Goal: Task Accomplishment & Management: Use online tool/utility

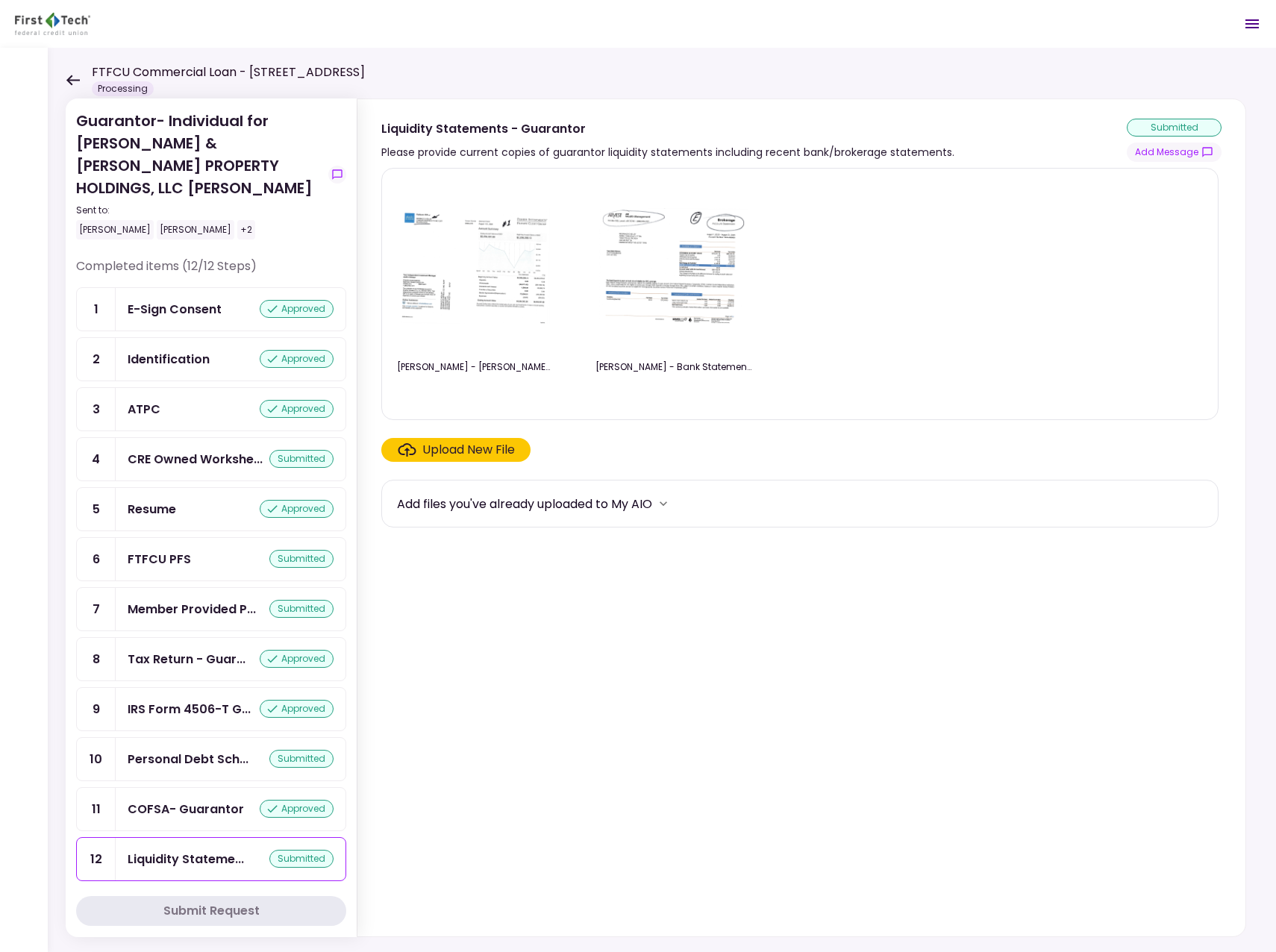
click at [74, 78] on icon at bounding box center [73, 80] width 14 height 12
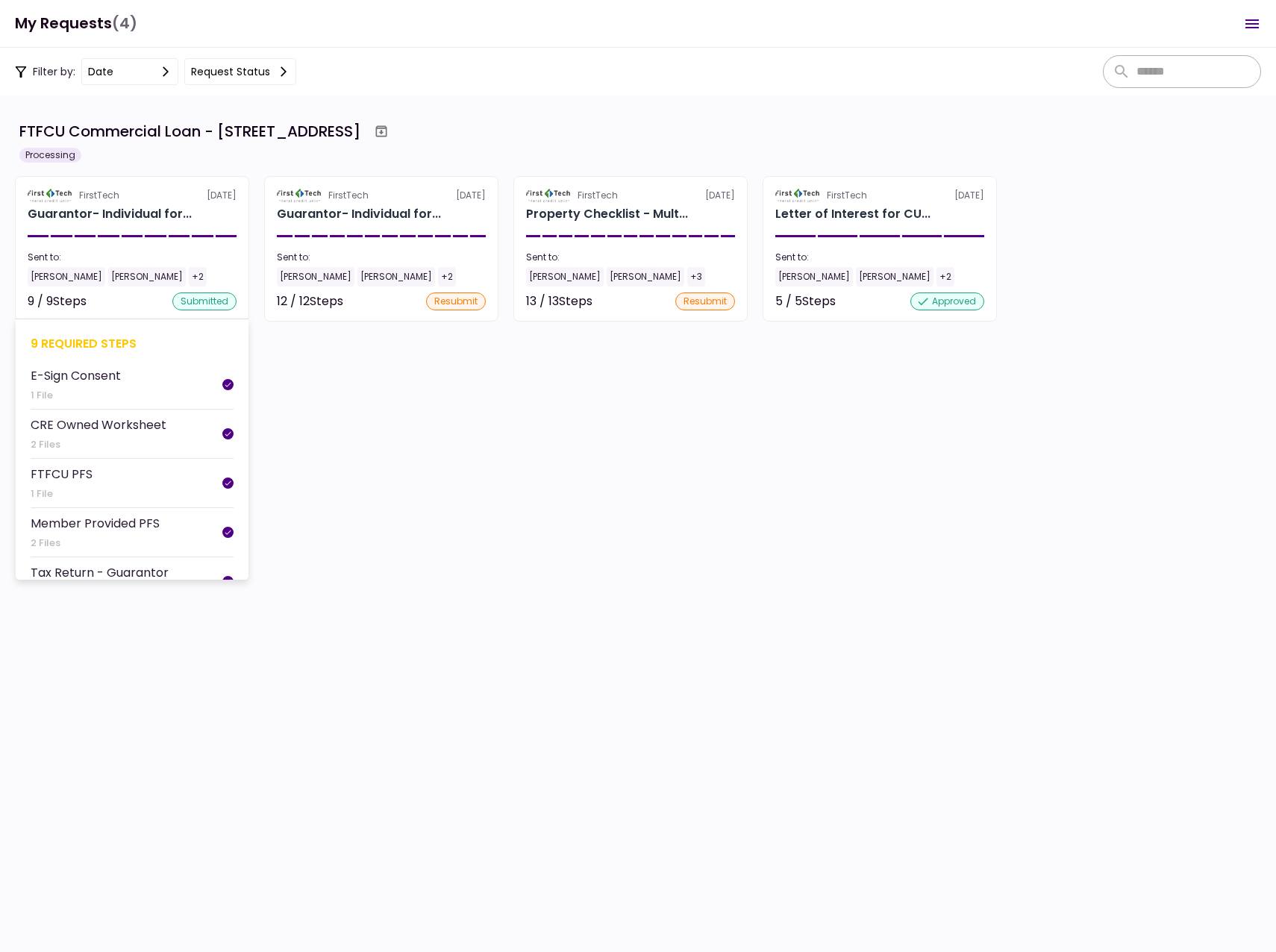
click at [45, 278] on div "[PERSON_NAME]" at bounding box center [66, 277] width 77 height 20
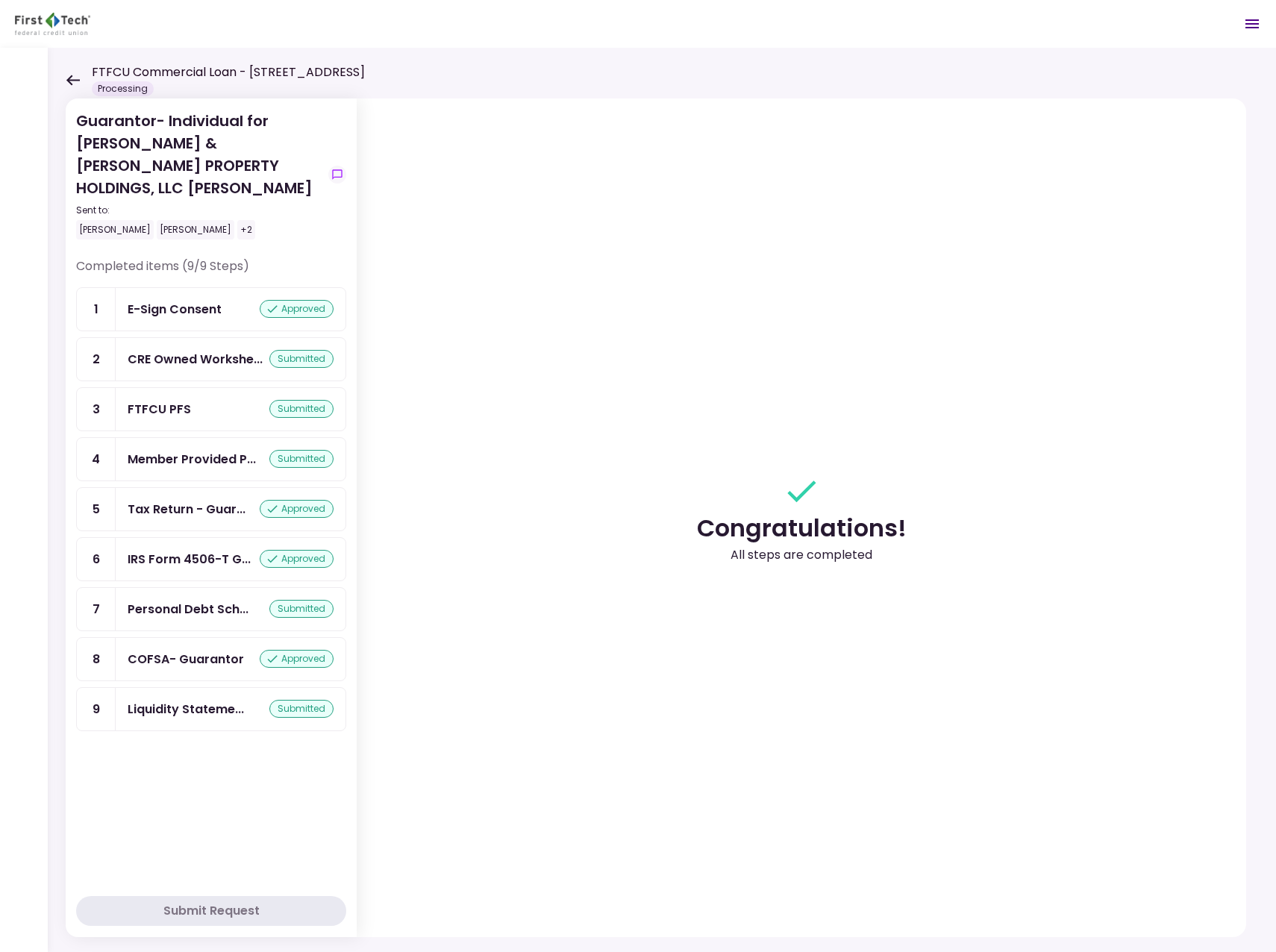
click at [74, 80] on icon at bounding box center [73, 80] width 13 height 11
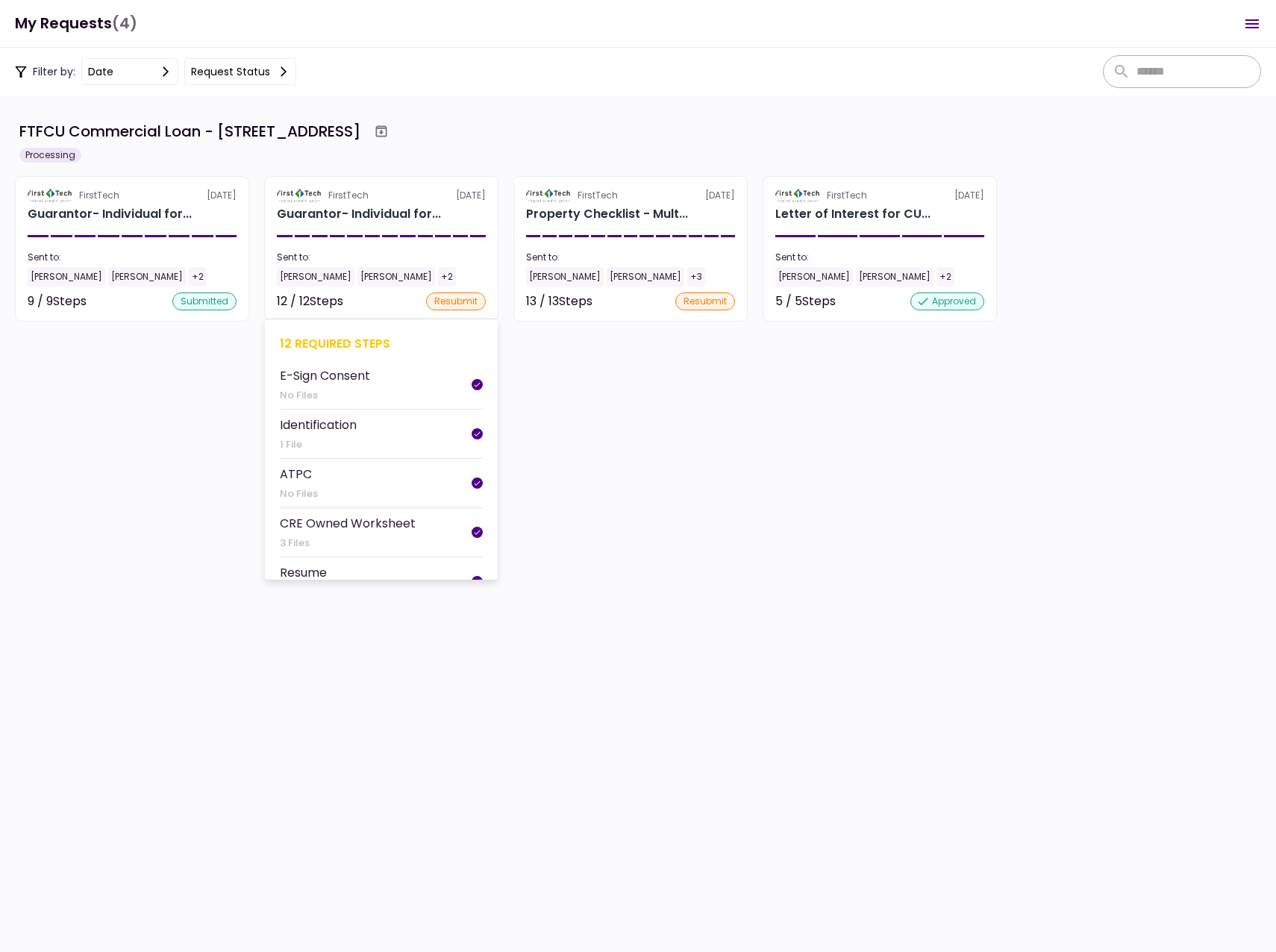
click at [308, 274] on div "[PERSON_NAME]" at bounding box center [315, 277] width 77 height 20
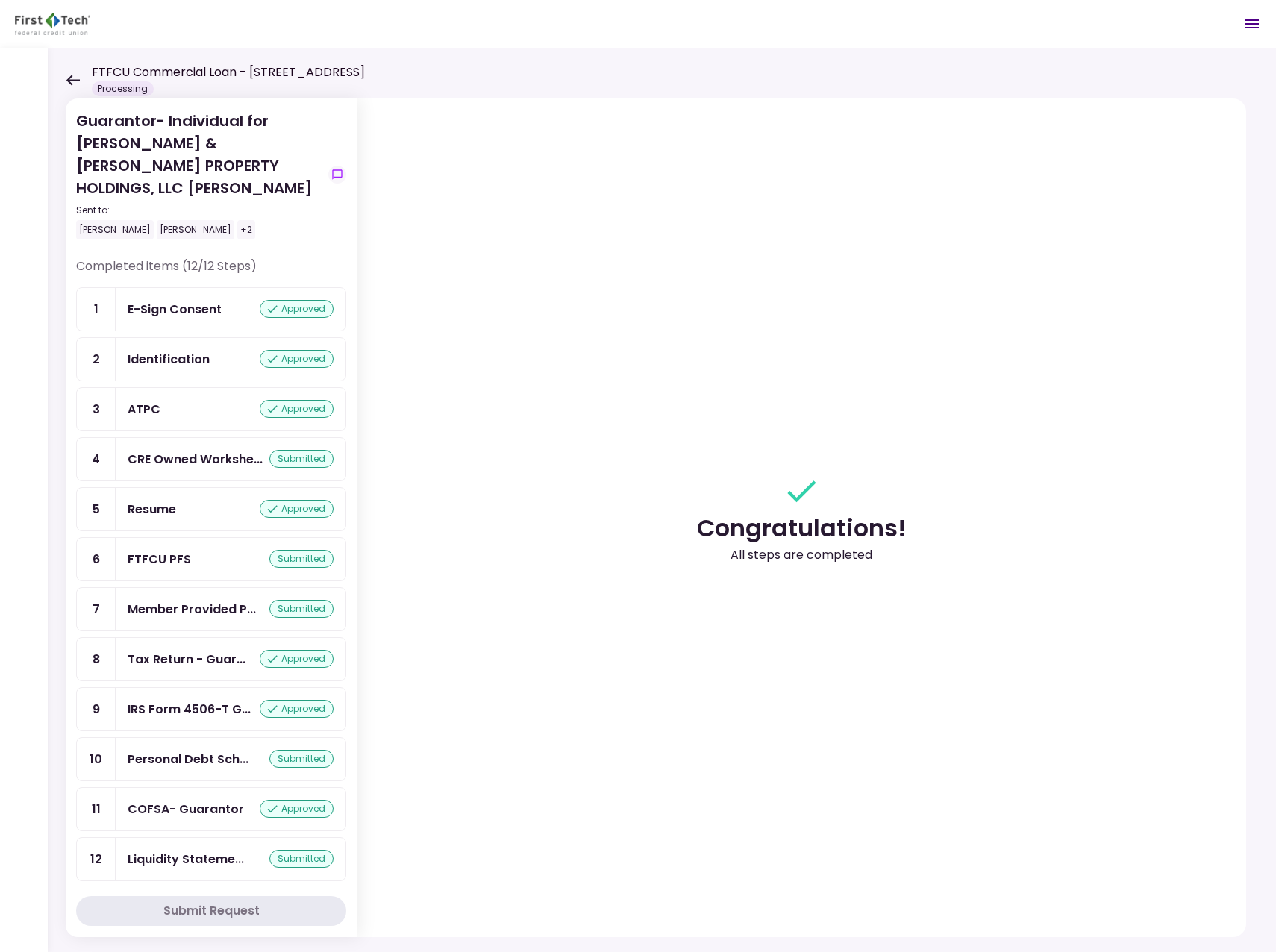
click at [69, 80] on icon at bounding box center [73, 80] width 13 height 11
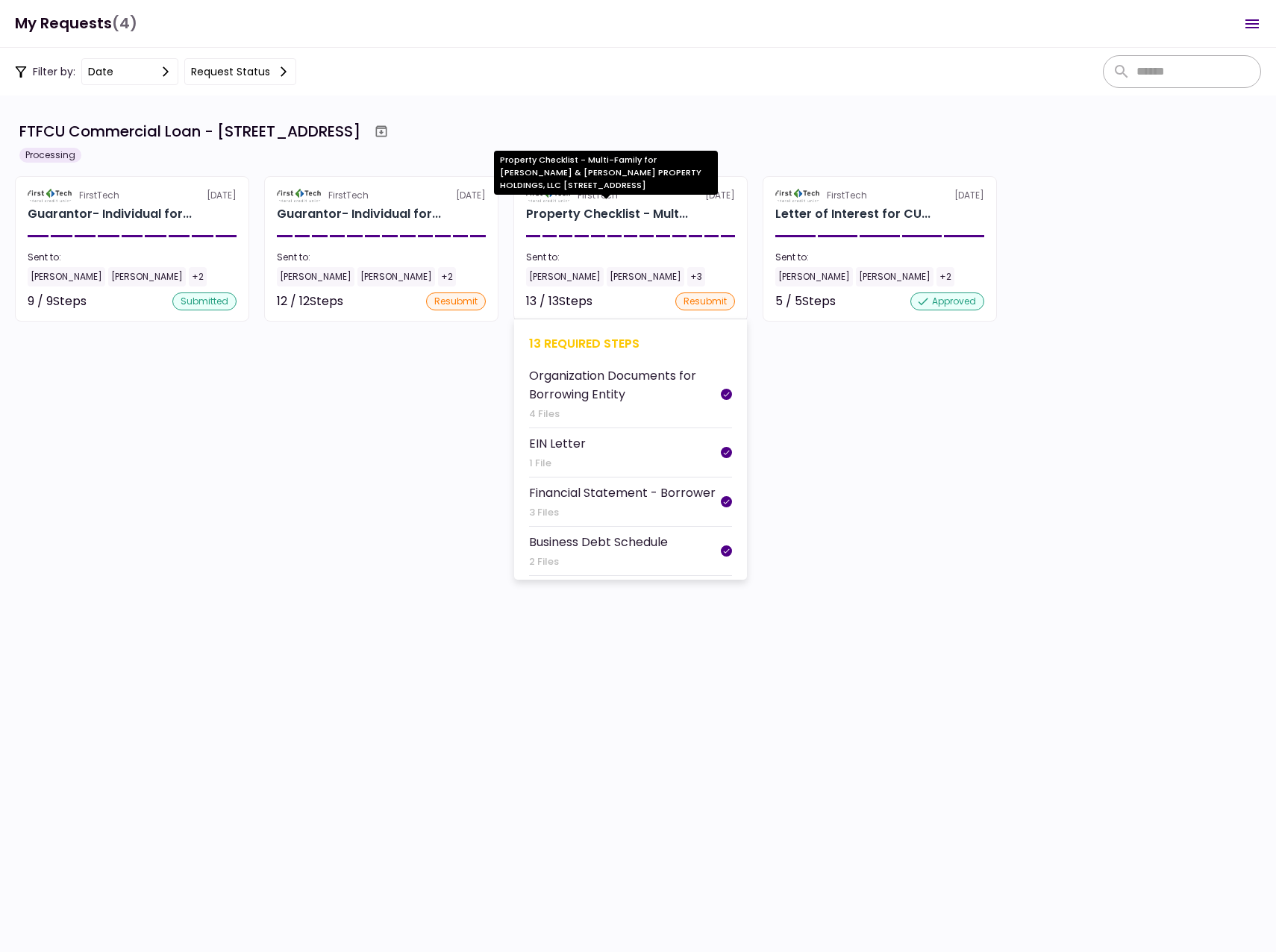
click at [548, 214] on div "Property Checklist - Mult..." at bounding box center [607, 214] width 162 height 18
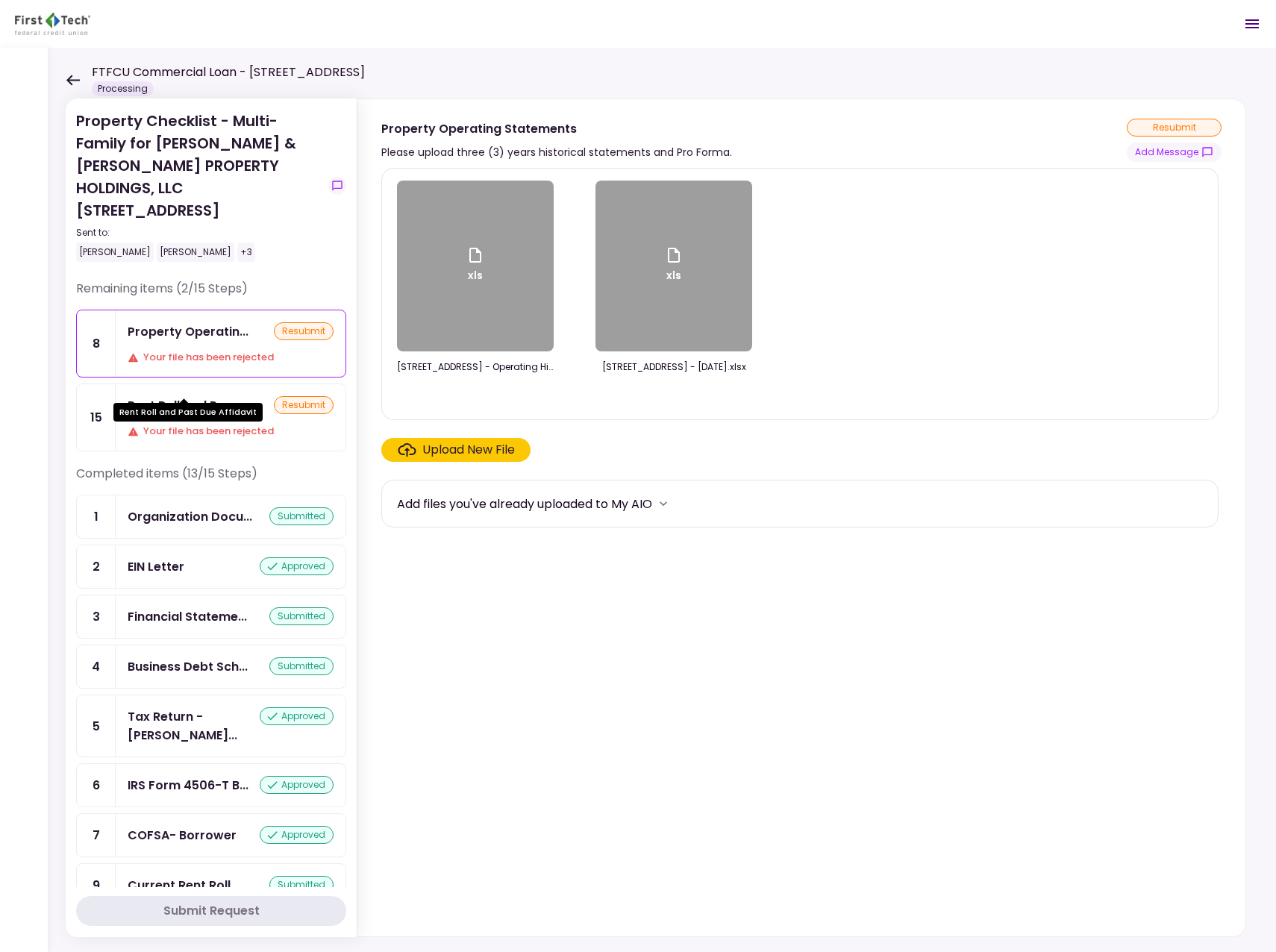
click at [189, 396] on div "Rent Roll and Pas..." at bounding box center [183, 405] width 113 height 19
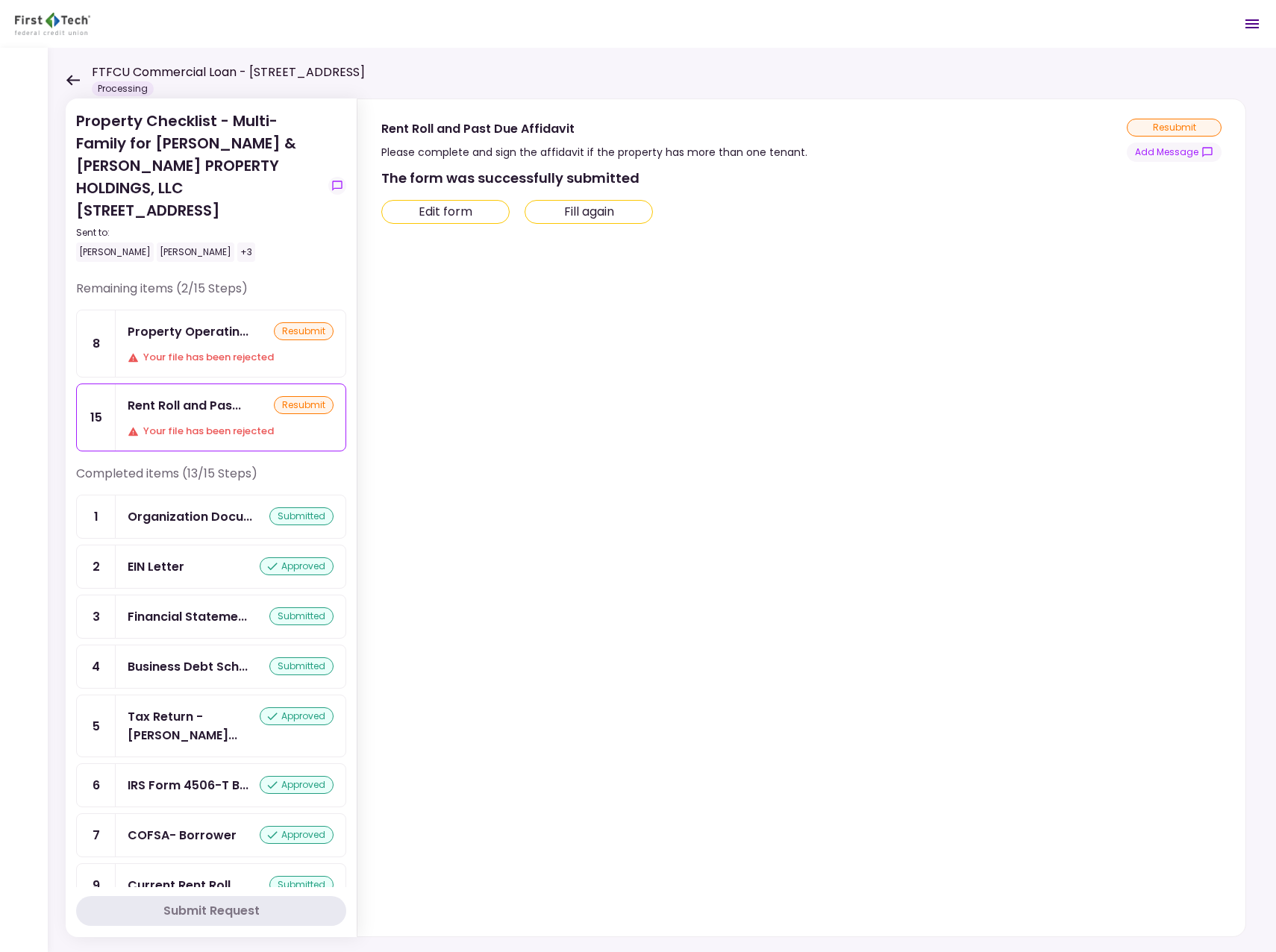
click at [453, 207] on button "Edit form" at bounding box center [445, 212] width 128 height 24
type input "***"
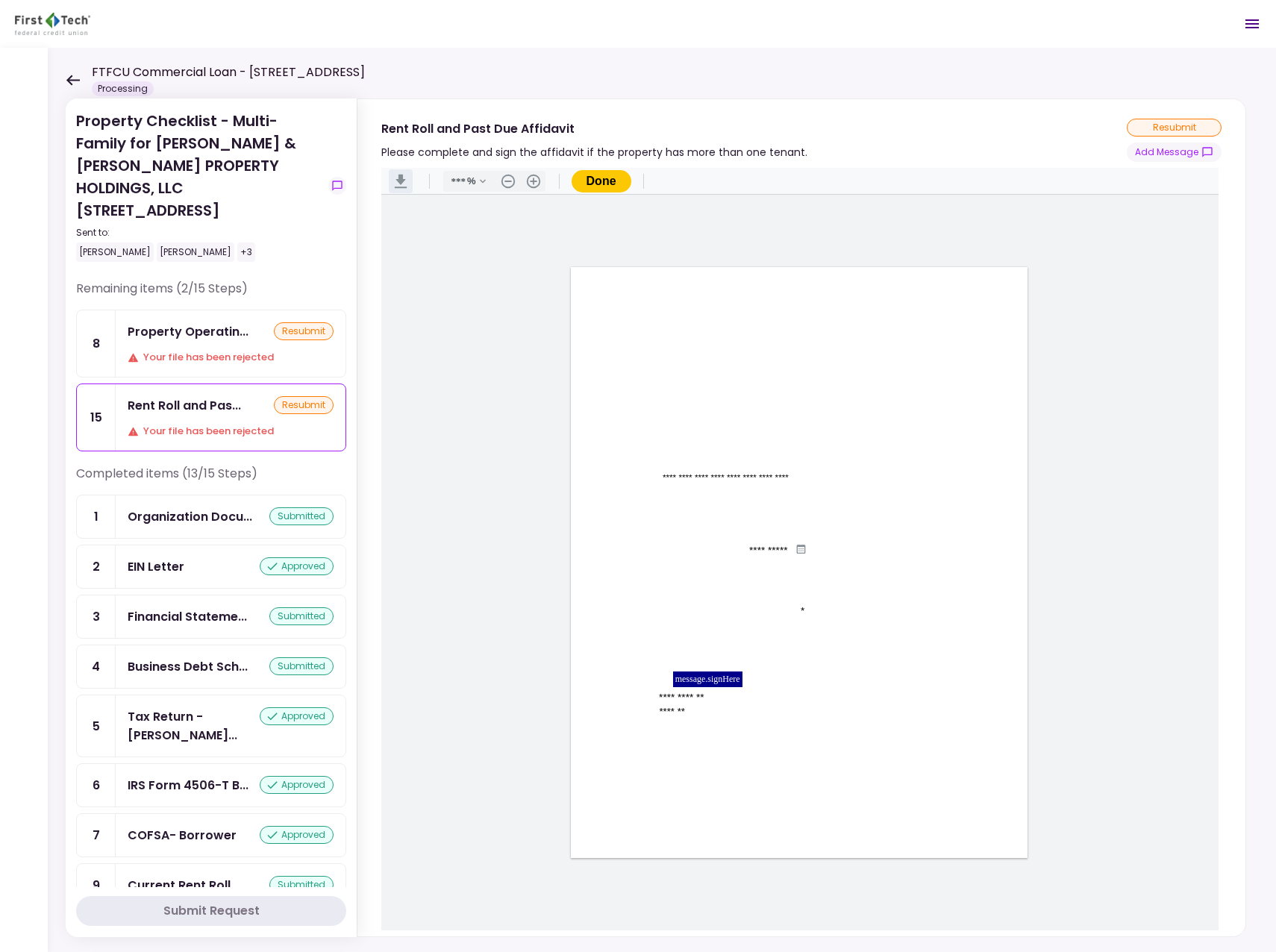
click at [402, 178] on button ".cls-1{fill:#abb0c4;} icon - header - download" at bounding box center [401, 181] width 24 height 24
click at [398, 180] on button ".cls-1{fill:#abb0c4;} icon - header - download" at bounding box center [401, 181] width 24 height 24
click at [187, 396] on div "Rent Roll and Pas..." at bounding box center [183, 405] width 113 height 19
